Goal: Task Accomplishment & Management: Use online tool/utility

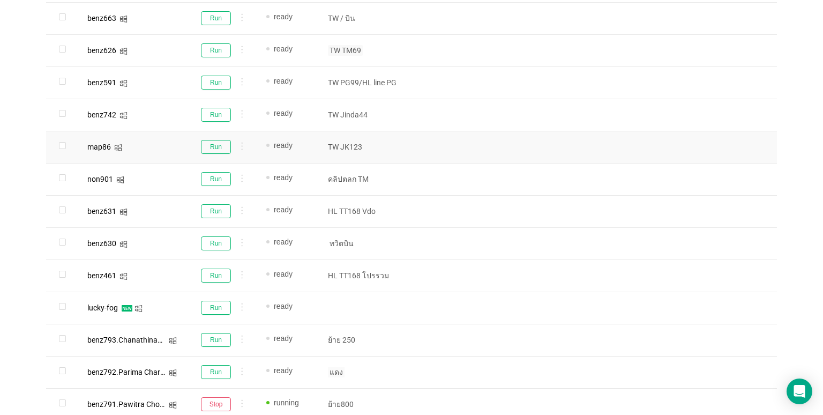
scroll to position [546, 0]
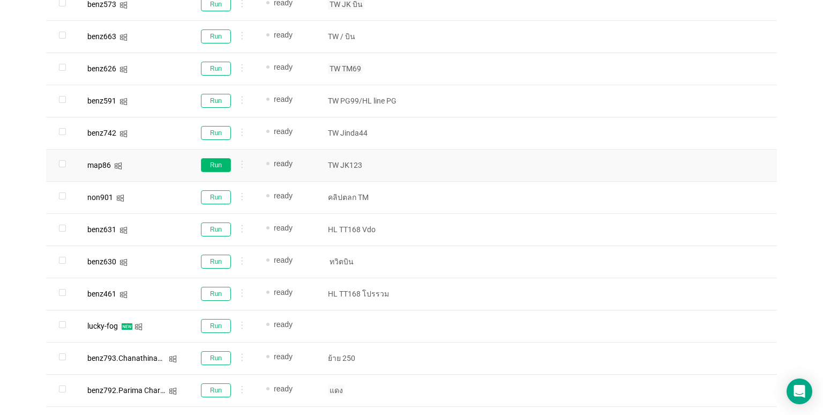
click at [222, 167] on button "Run" at bounding box center [216, 165] width 30 height 14
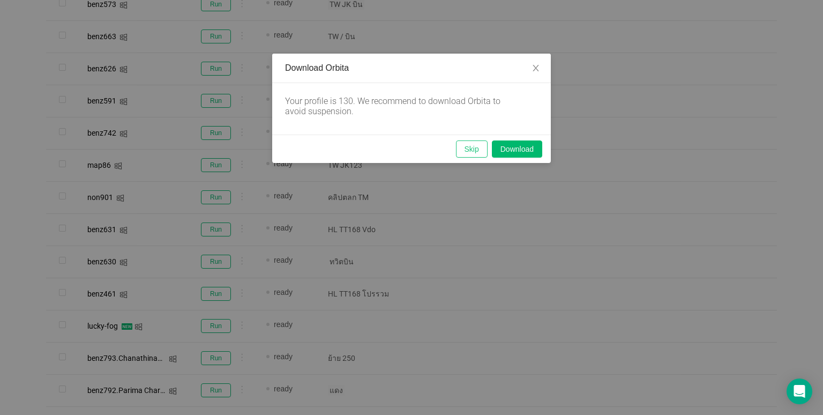
click at [458, 151] on button "Skip" at bounding box center [472, 148] width 32 height 17
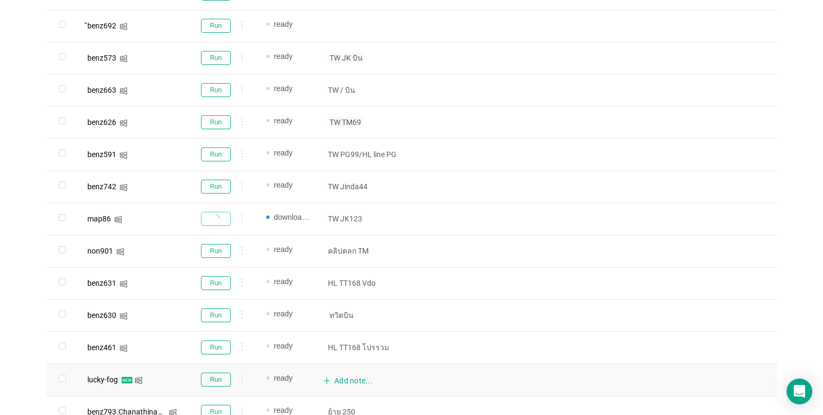
scroll to position [653, 0]
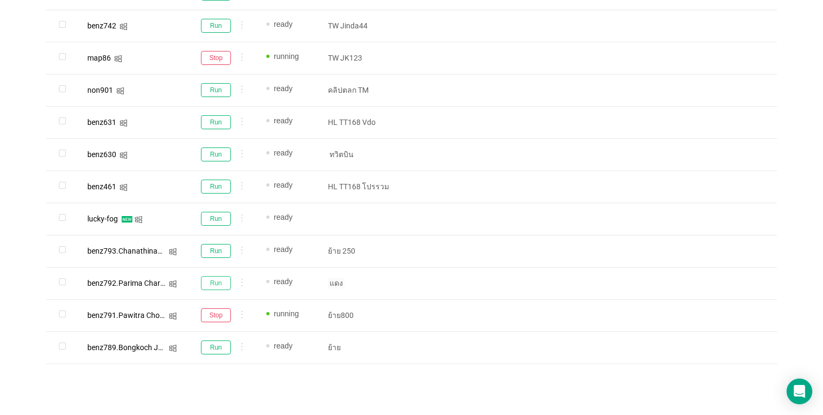
drag, startPoint x: 208, startPoint y: 280, endPoint x: 312, endPoint y: 219, distance: 121.0
click at [208, 280] on button "Run" at bounding box center [216, 283] width 30 height 14
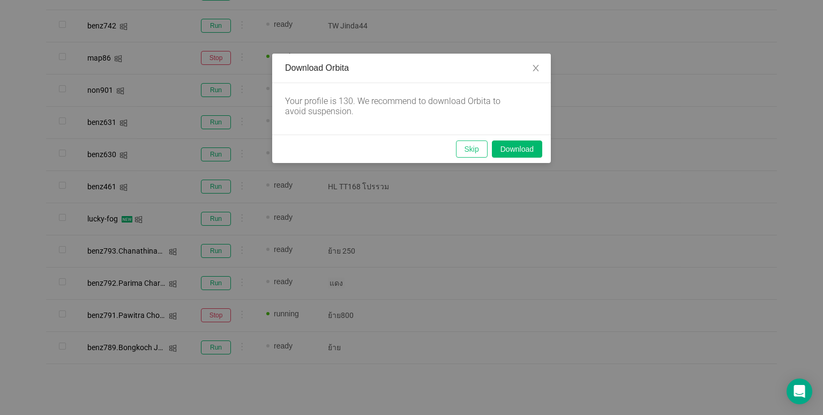
click at [468, 147] on button "Skip" at bounding box center [472, 148] width 32 height 17
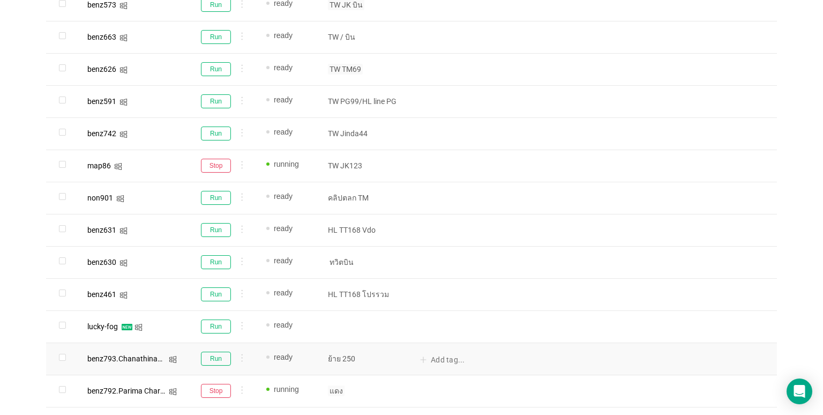
scroll to position [385, 0]
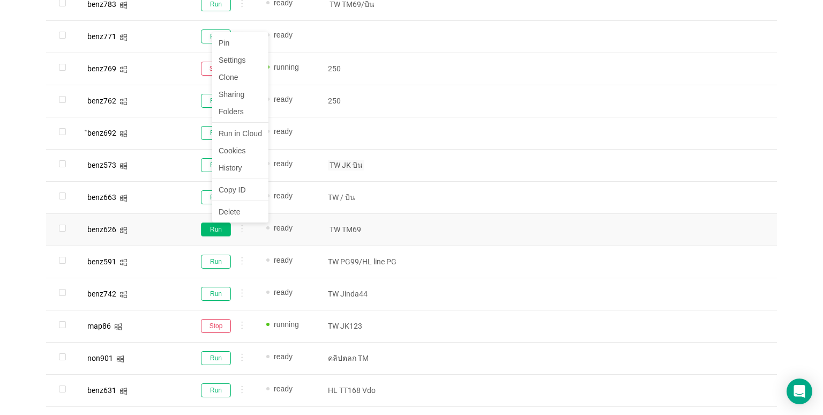
click at [219, 222] on div "Pin Settings Clone Sharing Folders Run in Cloud Cookies History Copy ID Delete" at bounding box center [240, 127] width 56 height 190
click at [209, 231] on button "Run" at bounding box center [216, 229] width 30 height 14
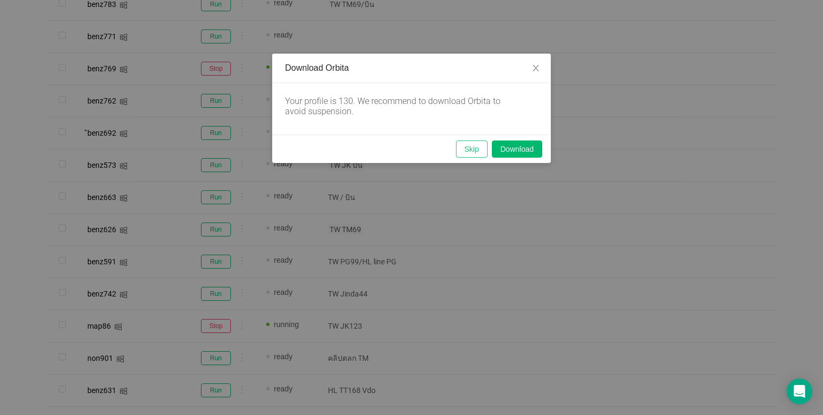
click at [470, 151] on button "Skip" at bounding box center [472, 148] width 32 height 17
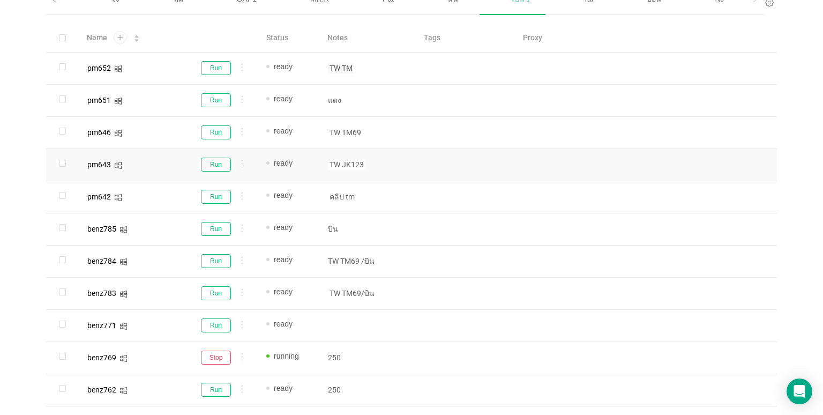
scroll to position [64, 0]
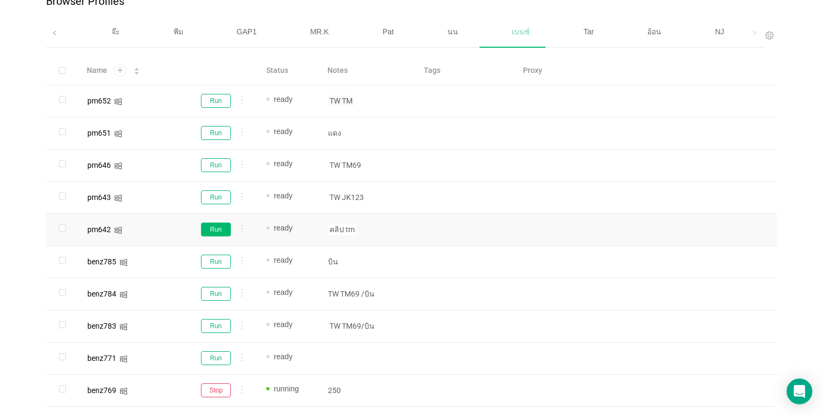
click at [205, 230] on button "Run" at bounding box center [216, 229] width 30 height 14
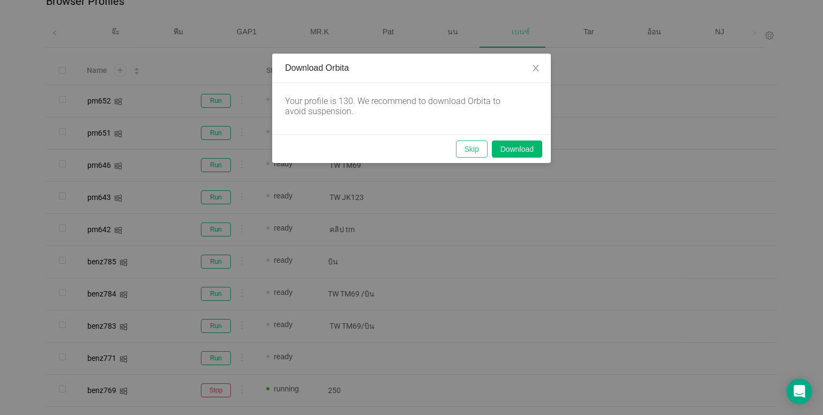
click at [478, 143] on button "Skip" at bounding box center [472, 148] width 32 height 17
